Goal: Information Seeking & Learning: Learn about a topic

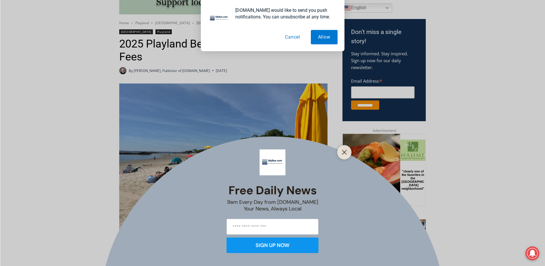
scroll to position [230, 0]
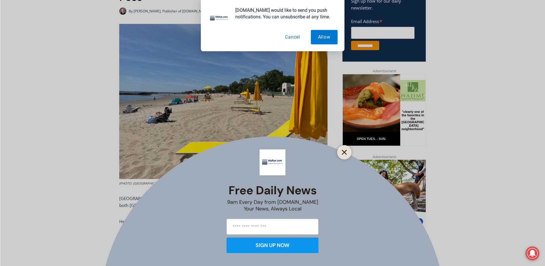
click at [343, 152] on icon "Close" at bounding box center [344, 151] width 5 height 5
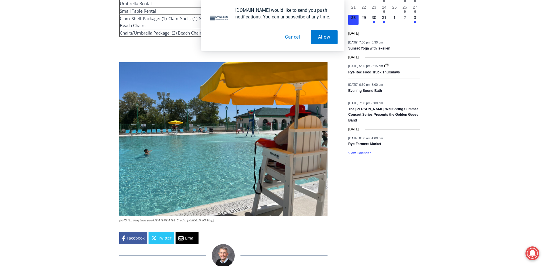
scroll to position [719, 0]
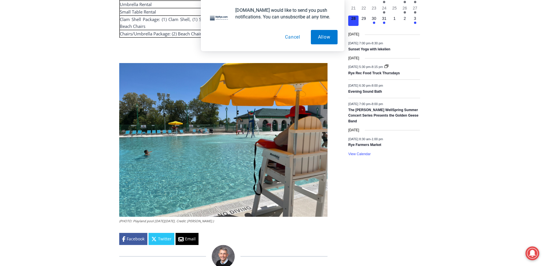
click at [201, 131] on img at bounding box center [223, 139] width 208 height 153
